Goal: Task Accomplishment & Management: Use online tool/utility

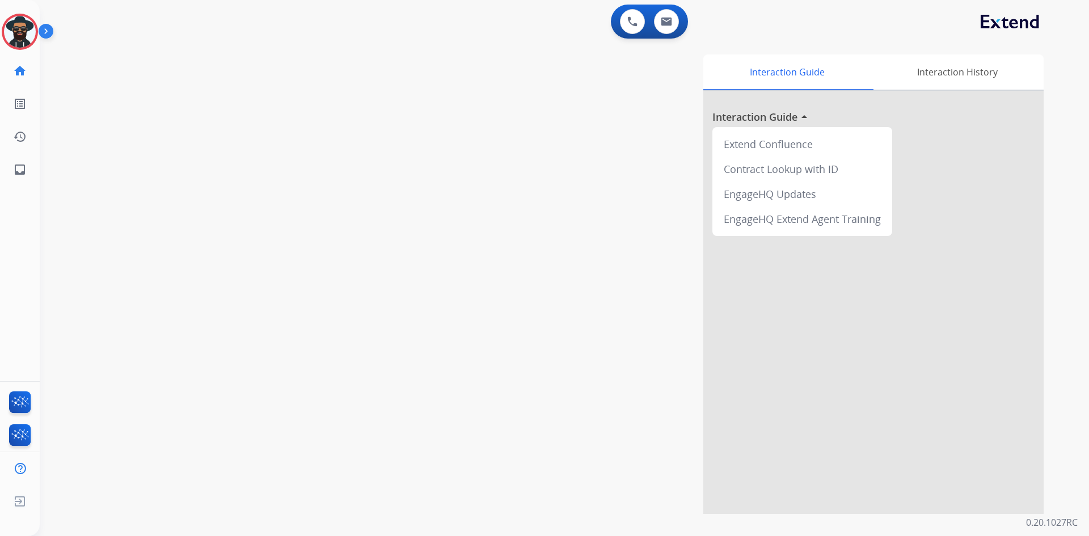
click at [46, 29] on img at bounding box center [48, 34] width 19 height 22
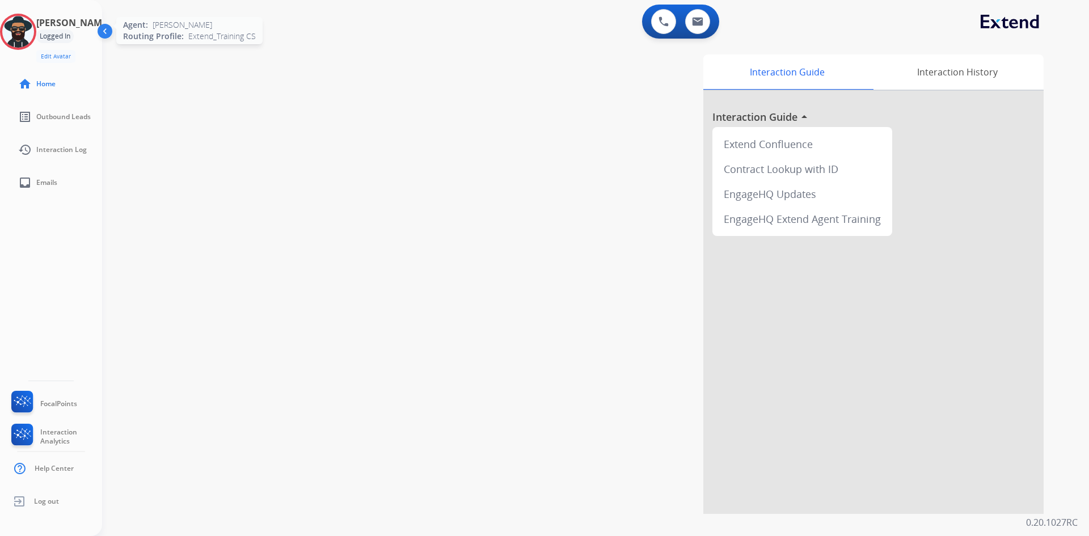
click at [28, 35] on img at bounding box center [18, 32] width 32 height 32
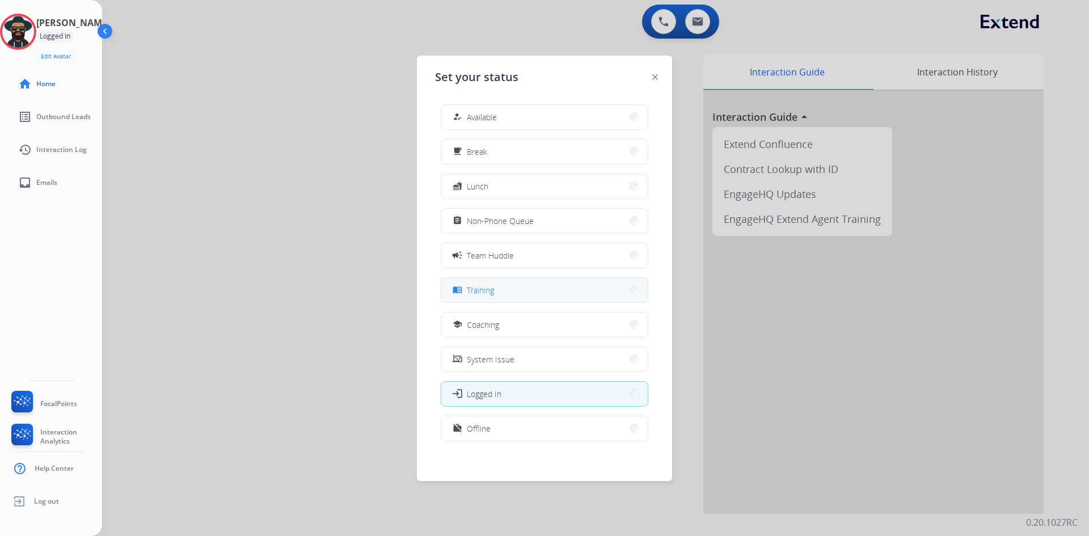
click at [488, 283] on button "menu_book Training" at bounding box center [544, 290] width 206 height 24
